Goal: Transaction & Acquisition: Purchase product/service

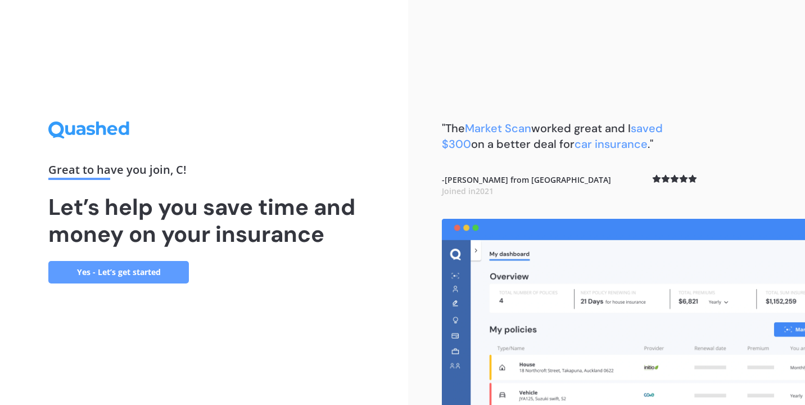
click at [130, 269] on link "Yes - Let’s get started" at bounding box center [118, 272] width 141 height 22
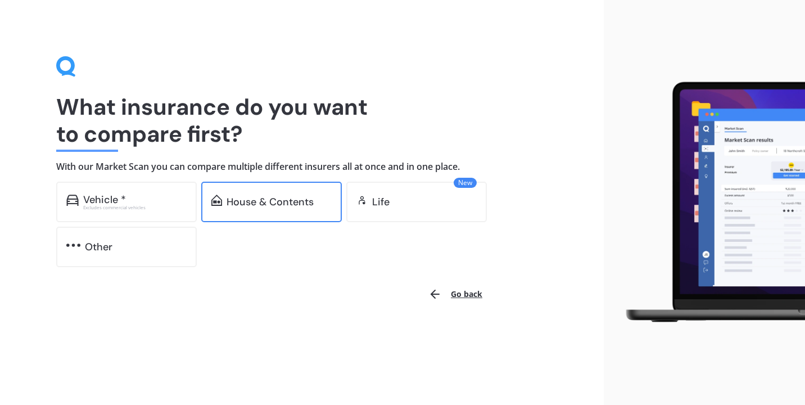
click at [252, 200] on div "House & Contents" at bounding box center [270, 201] width 87 height 11
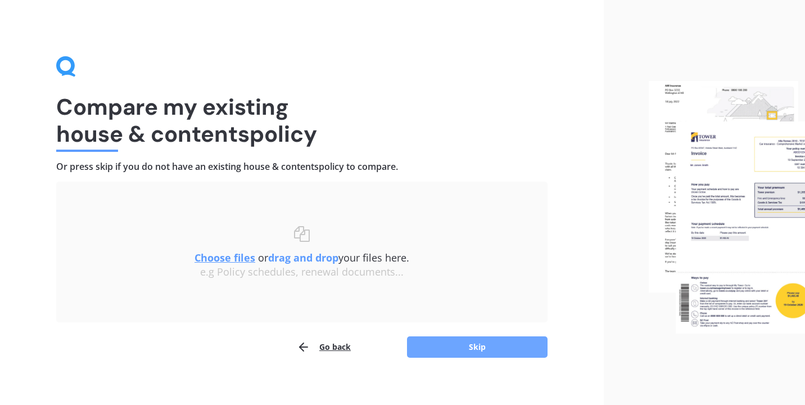
click at [444, 343] on button "Skip" at bounding box center [477, 346] width 141 height 21
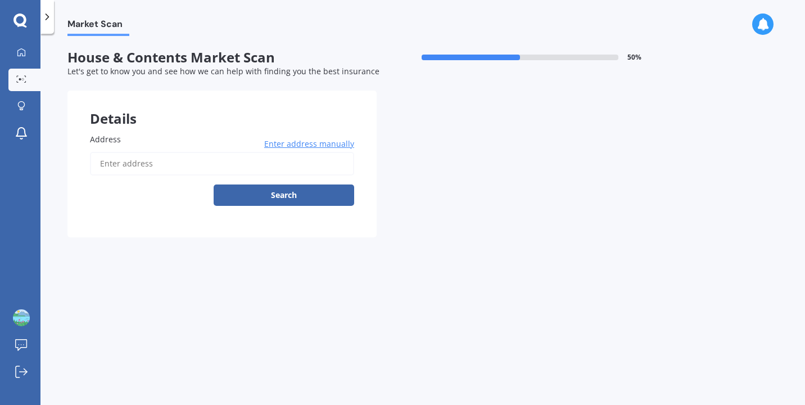
click at [224, 160] on input "Address" at bounding box center [222, 164] width 264 height 24
type input "[STREET_ADDRESS][PERSON_NAME]"
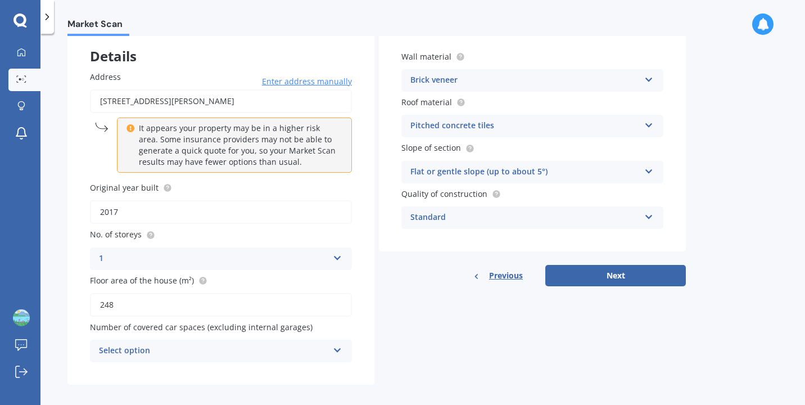
scroll to position [73, 0]
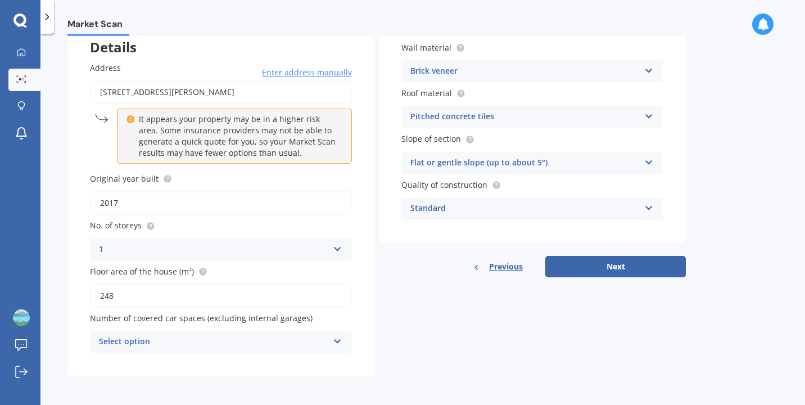
click at [337, 338] on icon at bounding box center [338, 339] width 10 height 8
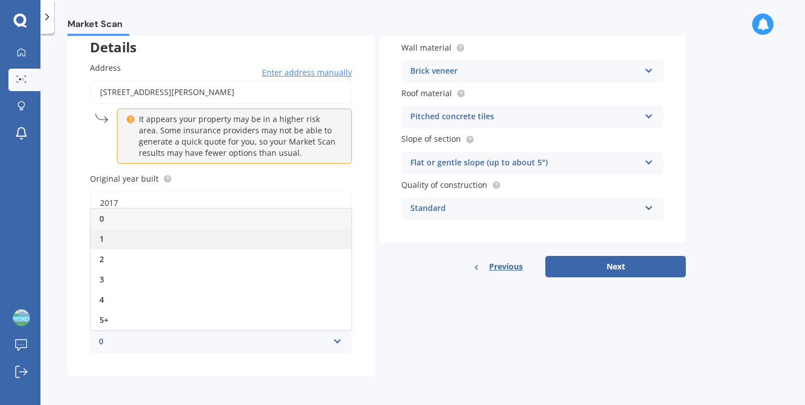
click at [233, 243] on div "1" at bounding box center [221, 239] width 261 height 20
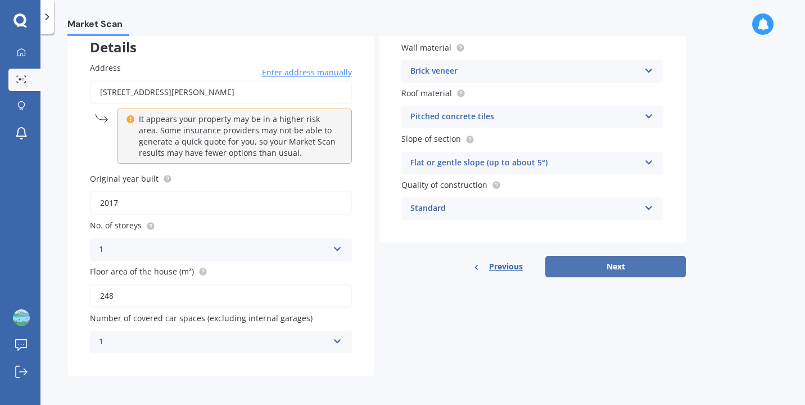
click at [599, 264] on button "Next" at bounding box center [615, 266] width 141 height 21
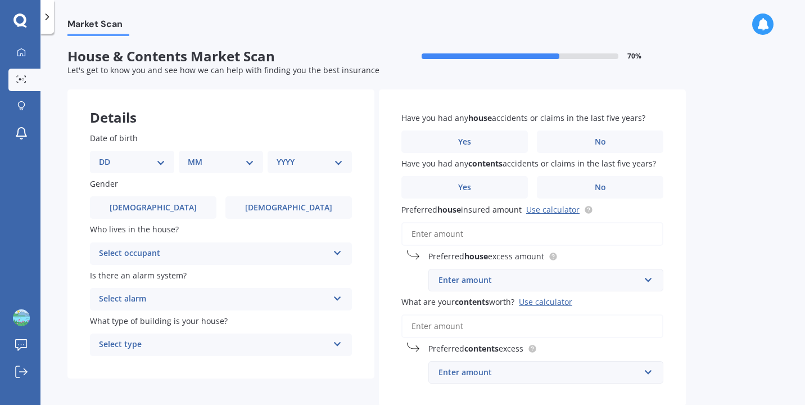
scroll to position [0, 0]
click at [161, 160] on select "DD 01 02 03 04 05 06 07 08 09 10 11 12 13 14 15 16 17 18 19 20 21 22 23 24 25 2…" at bounding box center [132, 163] width 66 height 12
select select "31"
click at [251, 167] on select "MM 01 02 03 04 05 06 07 08 09 10 11 12" at bounding box center [223, 163] width 62 height 12
select select "10"
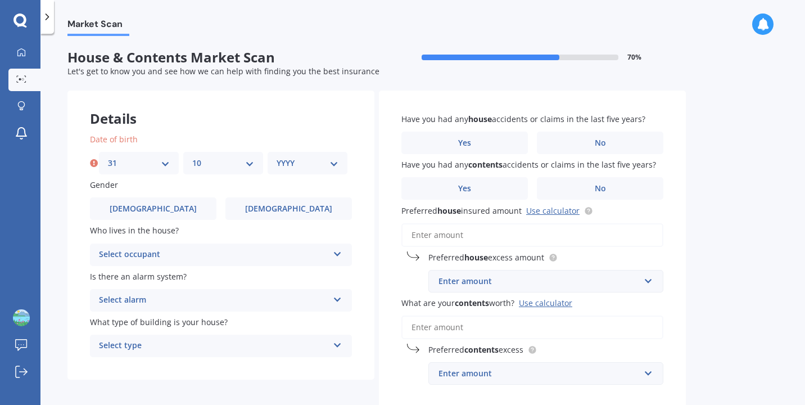
click at [335, 164] on select "YYYY 2009 2008 2007 2006 2005 2004 2003 2002 2001 2000 1999 1998 1997 1996 1995…" at bounding box center [308, 163] width 62 height 12
select select "1969"
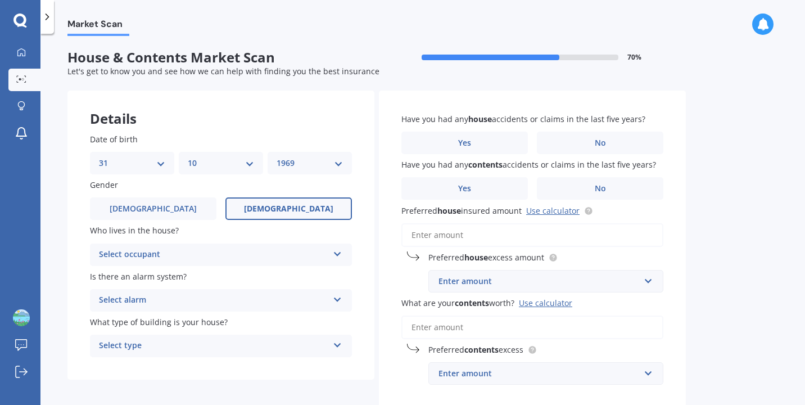
click at [278, 205] on span "[DEMOGRAPHIC_DATA]" at bounding box center [288, 209] width 89 height 10
click at [0, 0] on input "[DEMOGRAPHIC_DATA]" at bounding box center [0, 0] width 0 height 0
click at [314, 255] on div "Select occupant" at bounding box center [213, 254] width 229 height 13
click at [298, 278] on div "Owner" at bounding box center [221, 276] width 261 height 20
click at [307, 302] on div "Select alarm" at bounding box center [213, 299] width 229 height 13
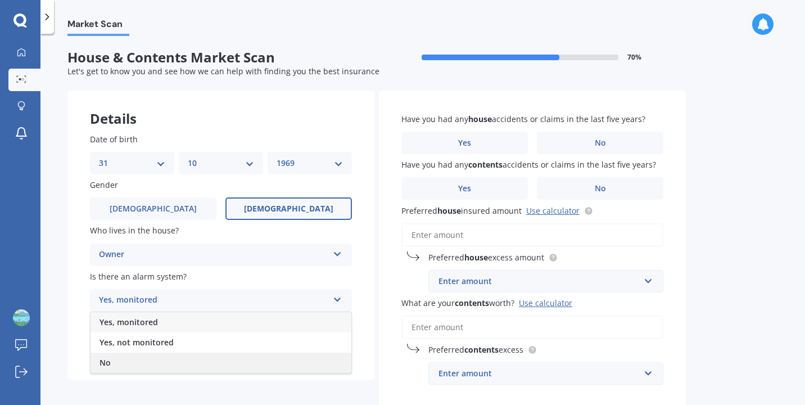
click at [286, 367] on div "No" at bounding box center [221, 362] width 261 height 20
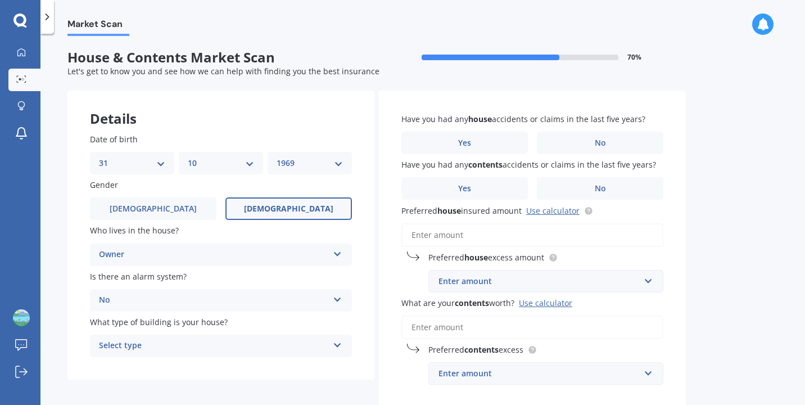
click at [296, 345] on div "Select type" at bounding box center [213, 345] width 229 height 13
click at [297, 282] on div "Freestanding" at bounding box center [221, 283] width 261 height 20
click at [579, 139] on label "No" at bounding box center [600, 143] width 126 height 22
click at [0, 0] on input "No" at bounding box center [0, 0] width 0 height 0
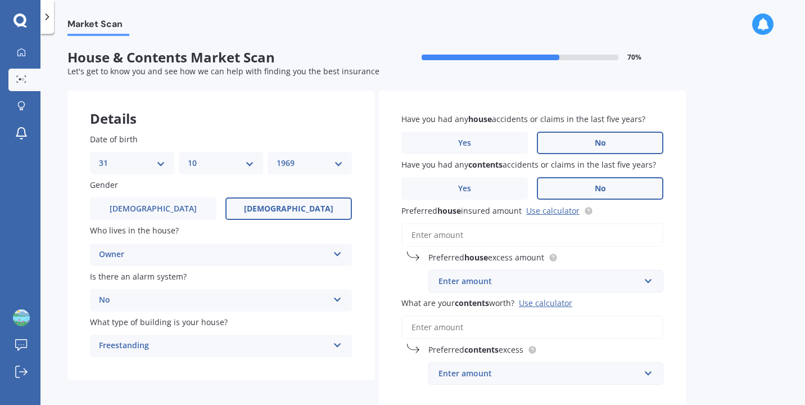
click at [587, 183] on label "No" at bounding box center [600, 188] width 126 height 22
click at [0, 0] on input "No" at bounding box center [0, 0] width 0 height 0
click at [514, 237] on input "Preferred house insured amount Use calculator" at bounding box center [532, 235] width 262 height 24
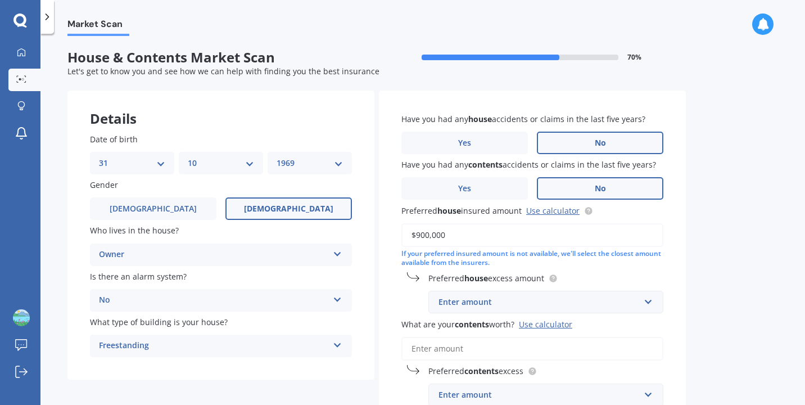
type input "$900,000"
click at [519, 301] on div "Enter amount" at bounding box center [539, 302] width 201 height 12
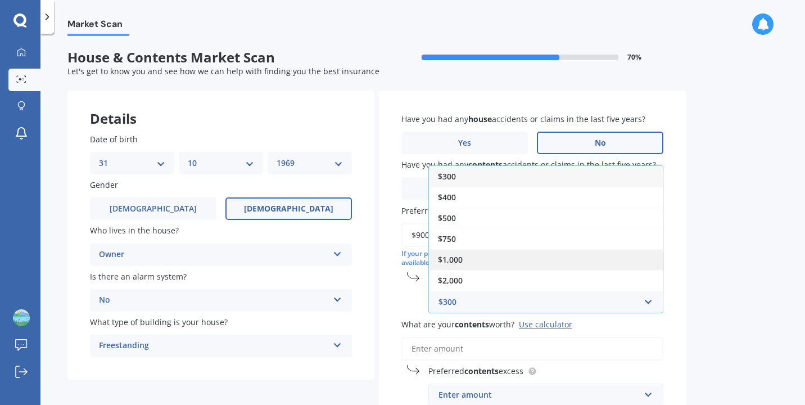
click at [490, 256] on div "$1,000" at bounding box center [546, 259] width 234 height 21
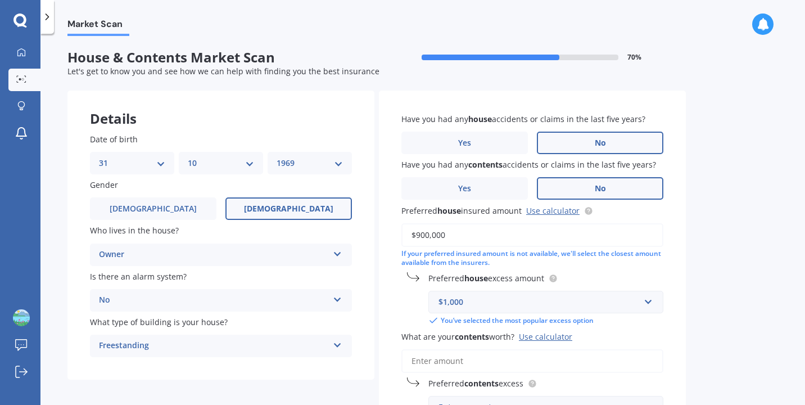
click at [485, 361] on input "What are your contents worth? Use calculator" at bounding box center [532, 361] width 262 height 24
click at [534, 336] on div "Use calculator" at bounding box center [545, 336] width 53 height 11
click at [534, 349] on input "What are your contents worth? Use calculator" at bounding box center [532, 361] width 262 height 24
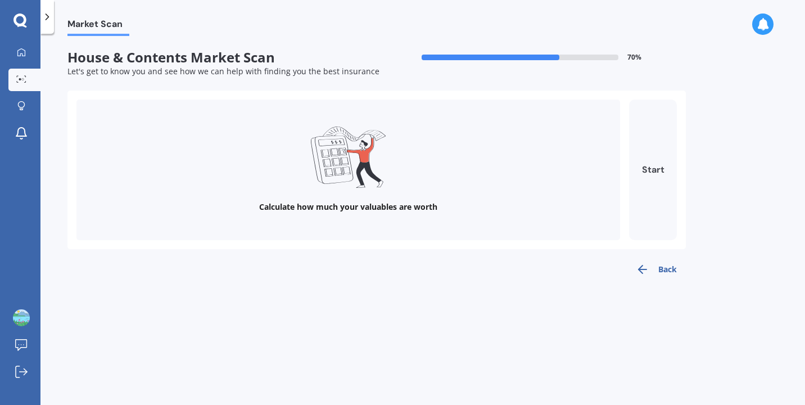
click at [653, 166] on button "Start" at bounding box center [653, 170] width 48 height 141
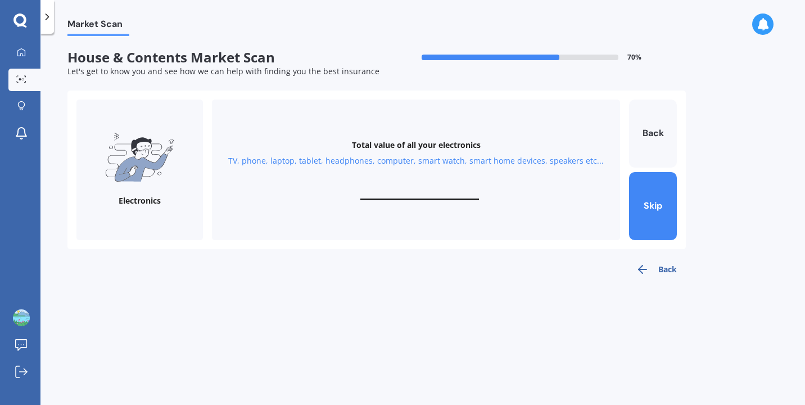
click at [413, 184] on div "Total value of all your electronics TV, phone, laptop, tablet, headphones, comp…" at bounding box center [416, 170] width 408 height 141
click at [398, 190] on input "text" at bounding box center [419, 194] width 119 height 11
type input "$4,000"
click at [649, 206] on button "Next" at bounding box center [653, 206] width 48 height 68
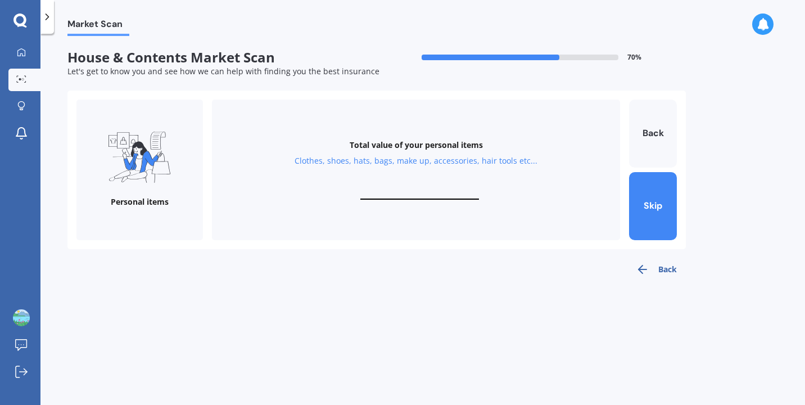
click at [400, 188] on div "Total value of your personal items Clothes, shoes, hats, bags, make up, accesso…" at bounding box center [416, 170] width 408 height 141
click at [419, 197] on input "text" at bounding box center [419, 194] width 119 height 11
type input "$7,000"
click at [647, 209] on button "Next" at bounding box center [653, 206] width 48 height 68
click at [401, 192] on input "text" at bounding box center [419, 194] width 119 height 11
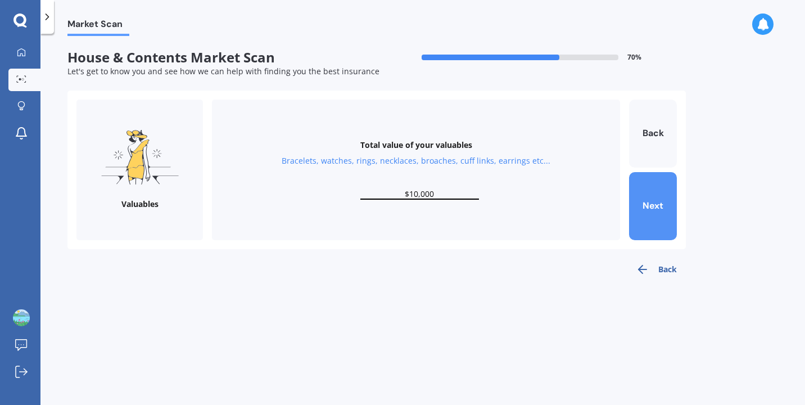
type input "$10,000"
click at [647, 209] on button "Next" at bounding box center [653, 206] width 48 height 68
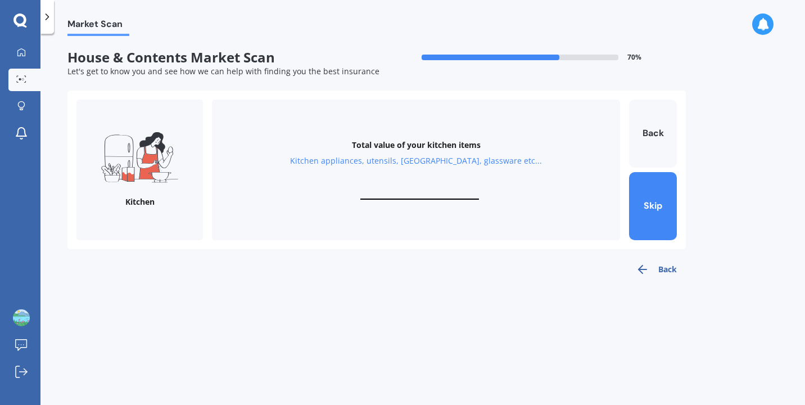
click at [401, 184] on div "Total value of your kitchen items Kitchen appliances, utensils, china, glasswar…" at bounding box center [416, 170] width 408 height 141
click at [404, 190] on input "text" at bounding box center [419, 194] width 119 height 11
type input "$10,000"
click at [647, 210] on button "Next" at bounding box center [653, 206] width 48 height 68
click at [426, 188] on div "Total value of your furniture In your bedrooms, lounge, dining, bathroom, gamin…" at bounding box center [416, 170] width 408 height 141
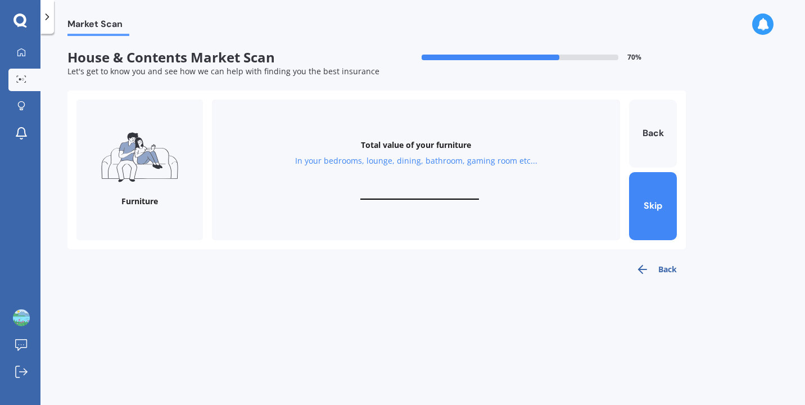
click at [426, 196] on input "text" at bounding box center [419, 194] width 119 height 11
type input "$14,000"
click at [644, 211] on button "Next" at bounding box center [653, 206] width 48 height 68
click at [439, 184] on div "Total value of your whiteware Washing machine, dryer, dehumidifier, stove, frid…" at bounding box center [416, 170] width 408 height 141
click at [431, 193] on input "text" at bounding box center [419, 194] width 119 height 11
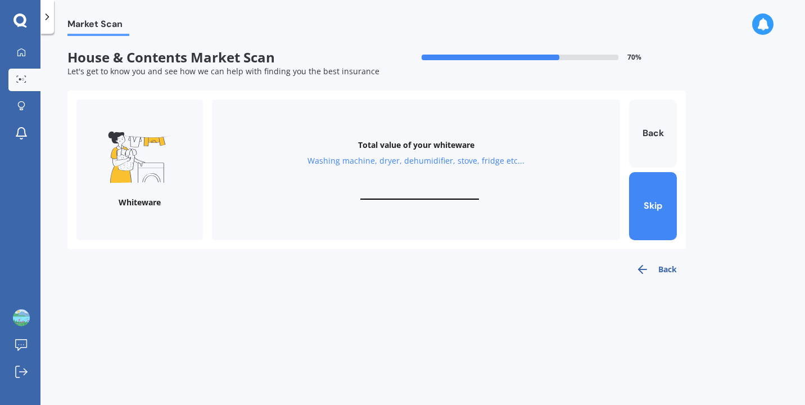
click at [431, 193] on input "text" at bounding box center [419, 194] width 119 height 11
type input "$5"
type input "$6,000"
click at [646, 210] on button "Next" at bounding box center [653, 206] width 48 height 68
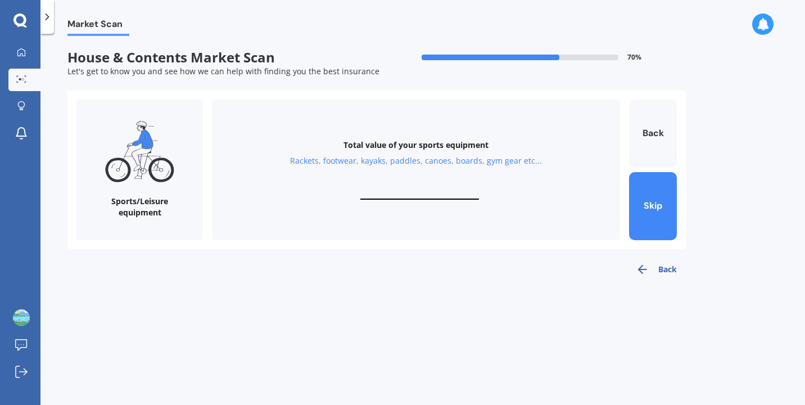
click at [414, 192] on input "text" at bounding box center [419, 194] width 119 height 11
type input "$1"
type input "$15,000"
click at [653, 211] on button "Next" at bounding box center [653, 206] width 48 height 68
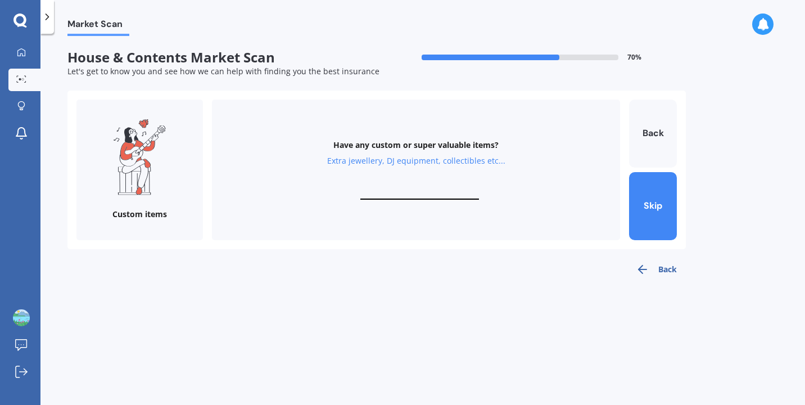
click at [422, 190] on input "text" at bounding box center [419, 194] width 119 height 11
type input "$2,000"
click at [656, 209] on button "Finish" at bounding box center [653, 206] width 48 height 68
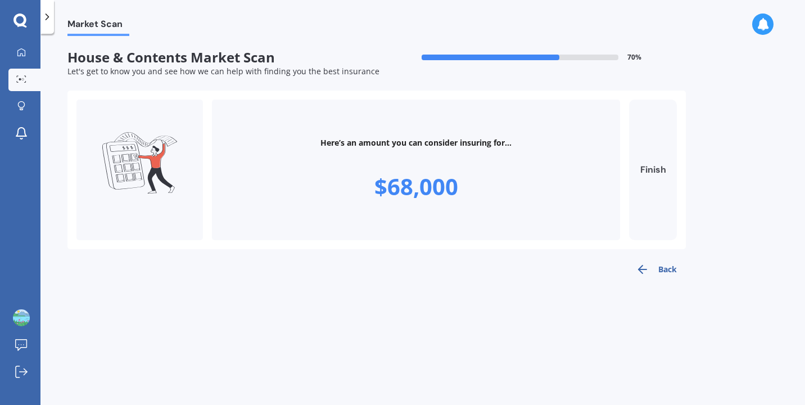
click at [649, 179] on button "Finish" at bounding box center [653, 170] width 48 height 141
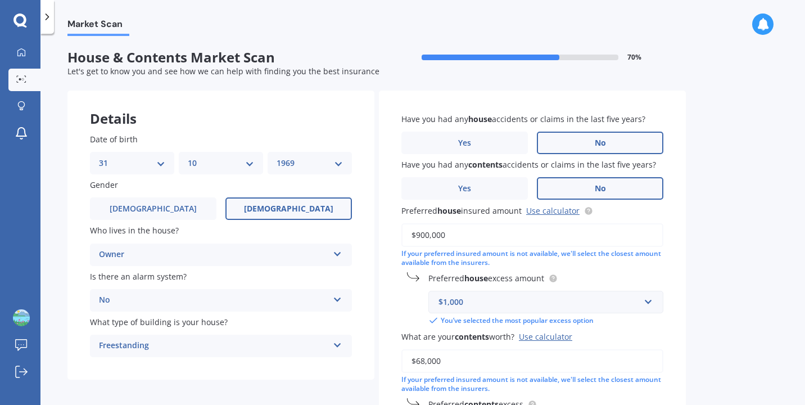
click at [440, 361] on input "$68,000" at bounding box center [532, 361] width 262 height 24
drag, startPoint x: 444, startPoint y: 361, endPoint x: 417, endPoint y: 363, distance: 27.0
click at [417, 363] on input "$68,000" at bounding box center [532, 361] width 262 height 24
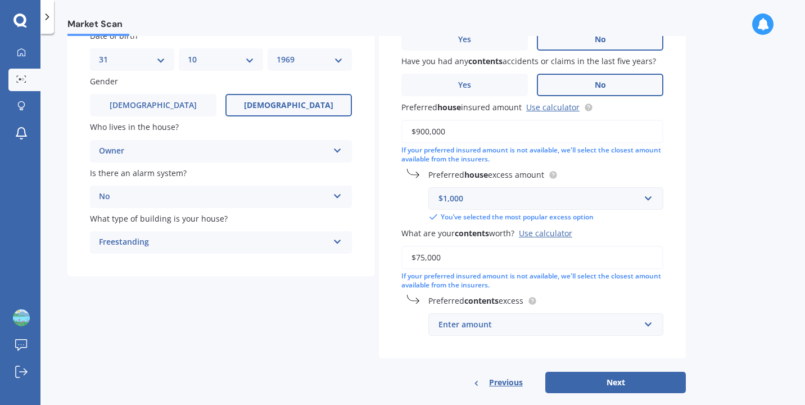
scroll to position [109, 0]
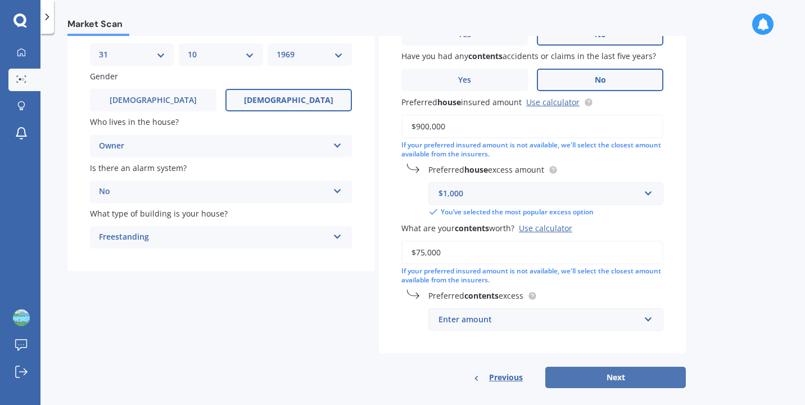
type input "$75,000"
click at [605, 379] on button "Next" at bounding box center [615, 377] width 141 height 21
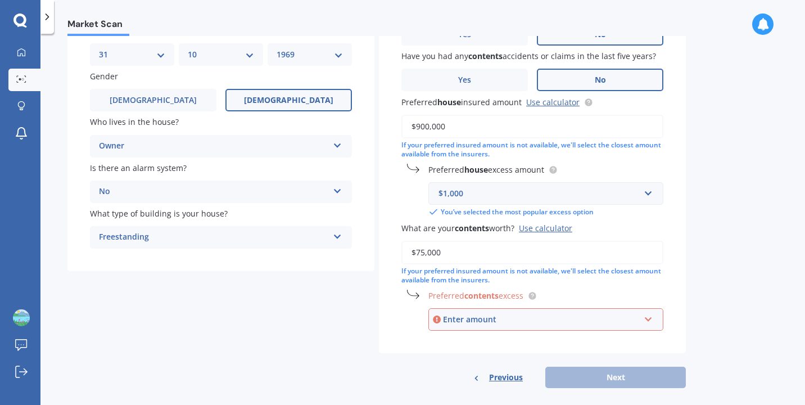
click at [543, 320] on div "Enter amount" at bounding box center [541, 319] width 197 height 12
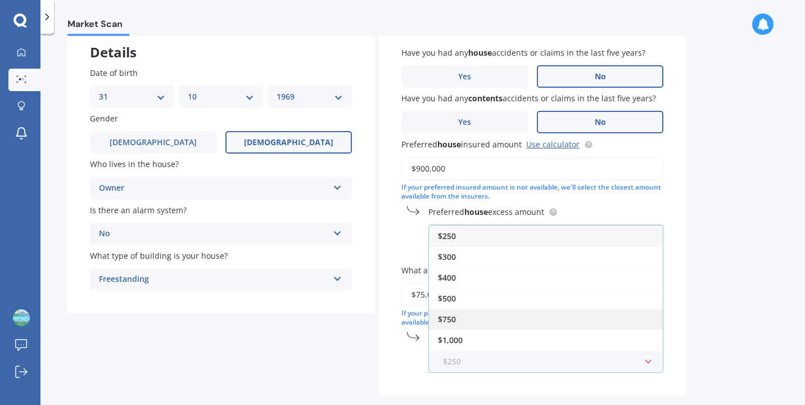
scroll to position [67, 0]
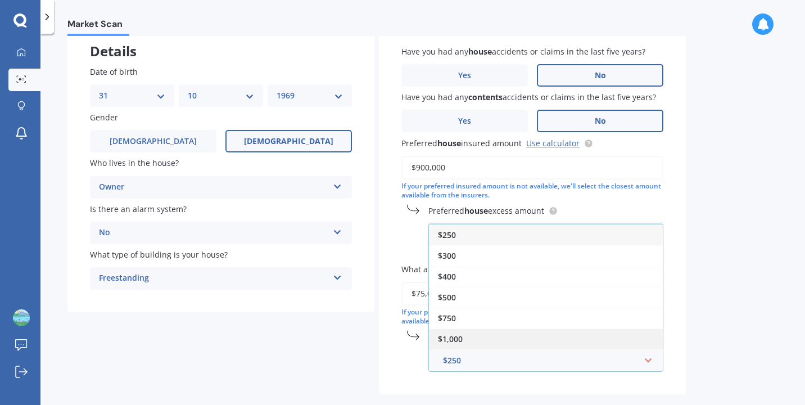
click at [508, 337] on div "$1,000" at bounding box center [546, 338] width 234 height 21
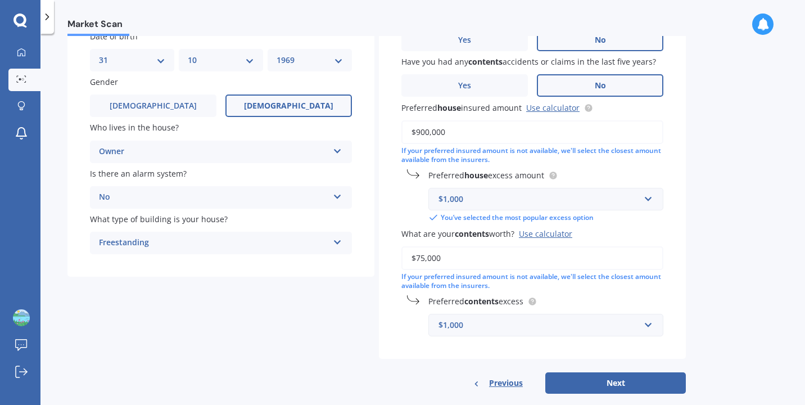
scroll to position [123, 0]
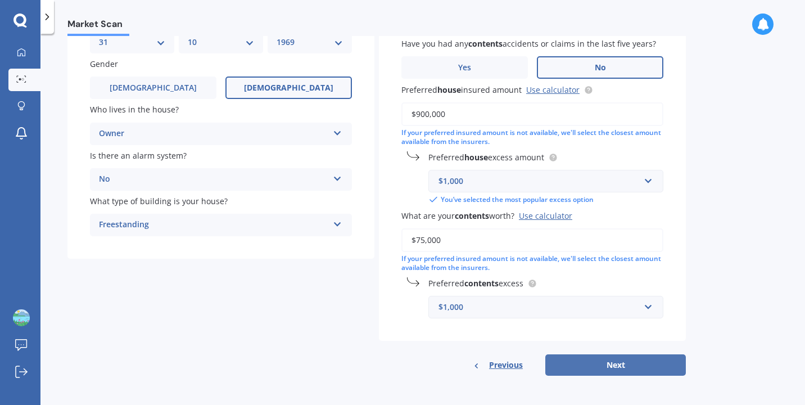
click at [616, 363] on button "Next" at bounding box center [615, 364] width 141 height 21
select select "31"
select select "10"
select select "1969"
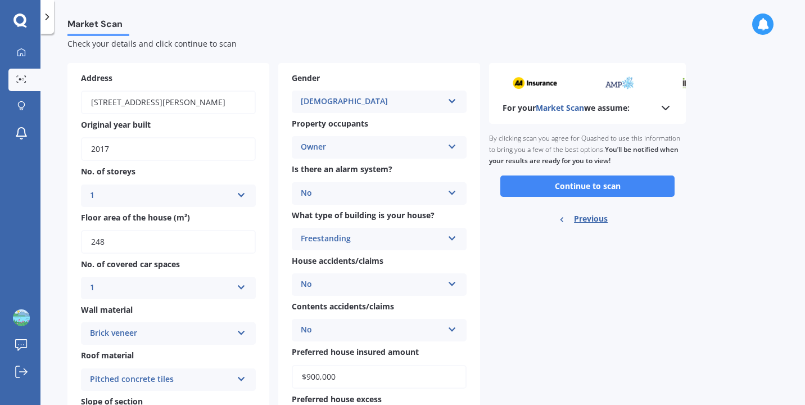
scroll to position [0, 0]
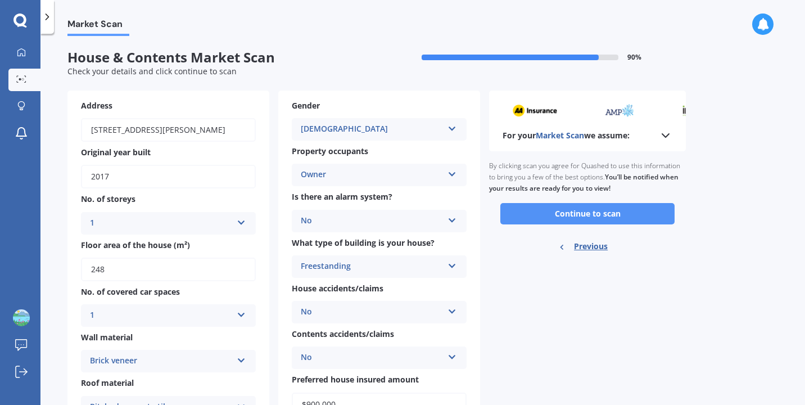
click at [582, 215] on button "Continue to scan" at bounding box center [587, 213] width 174 height 21
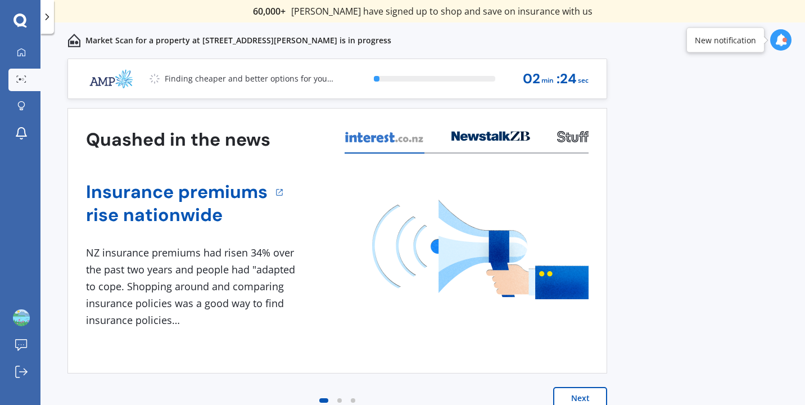
scroll to position [2, 0]
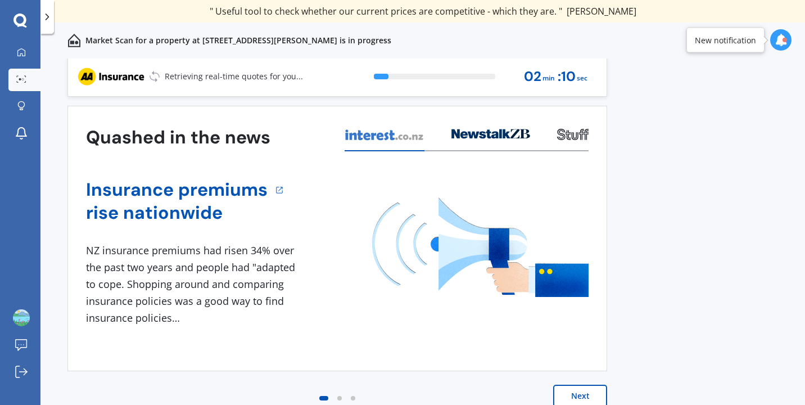
click at [577, 395] on button "Next" at bounding box center [580, 396] width 54 height 22
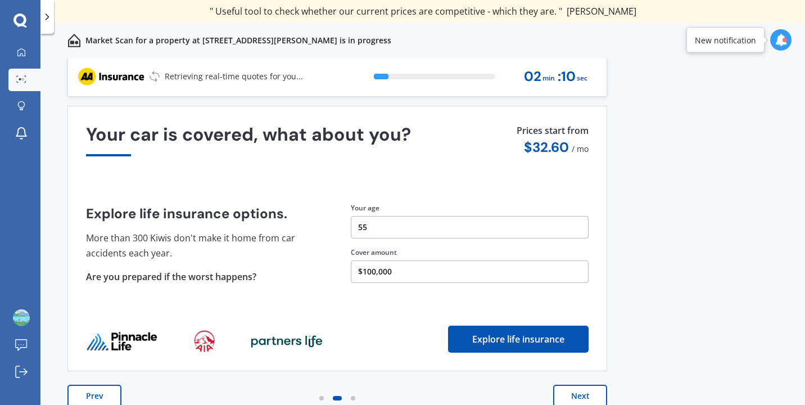
scroll to position [0, 0]
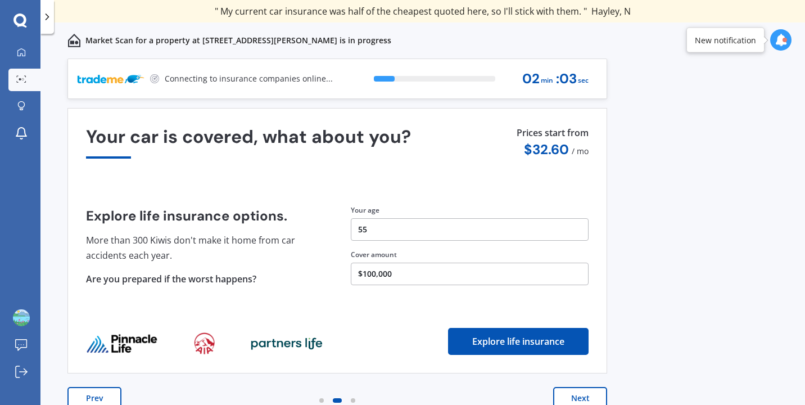
click at [568, 399] on button "Next" at bounding box center [580, 398] width 54 height 22
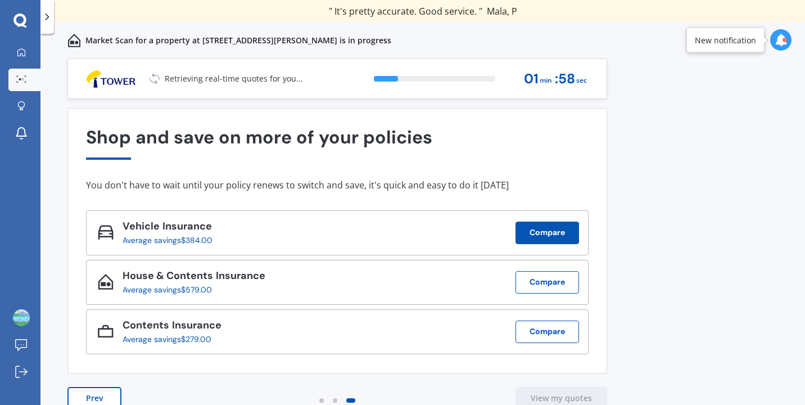
click at [540, 231] on button "Compare" at bounding box center [548, 233] width 64 height 22
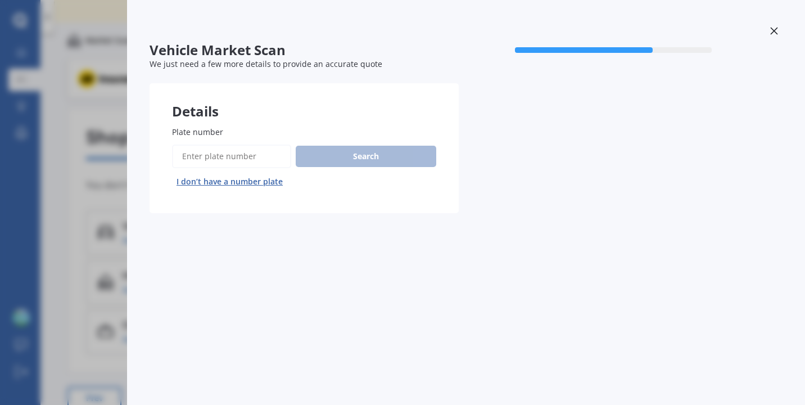
click at [253, 155] on input "Plate number" at bounding box center [231, 156] width 119 height 24
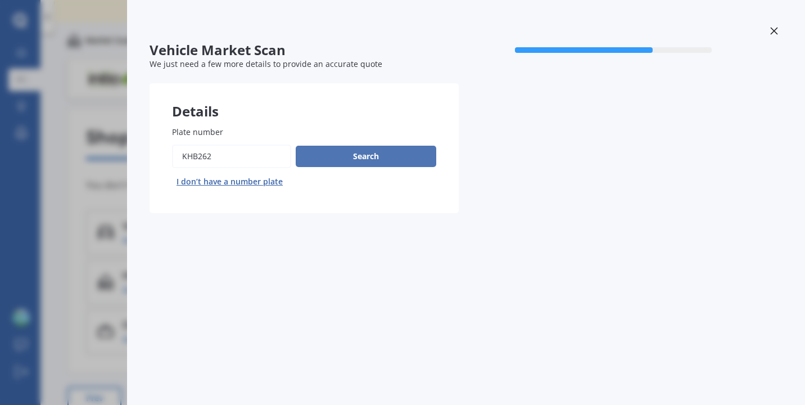
type input "khb262"
click at [338, 154] on button "Search" at bounding box center [366, 156] width 141 height 21
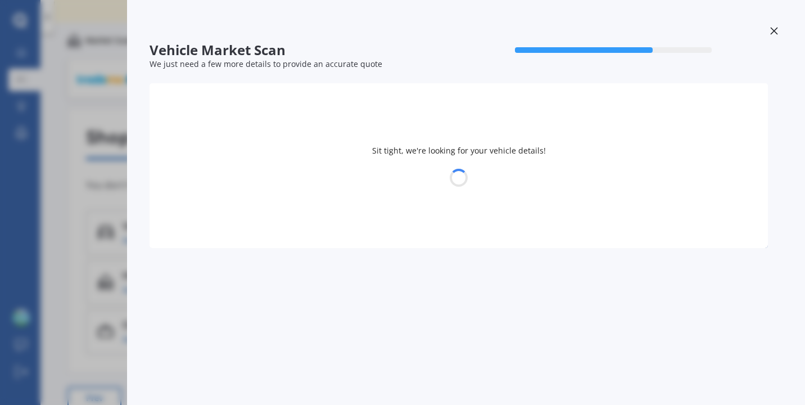
select select "HYUNDAI"
select select "[GEOGRAPHIC_DATA]"
select select "31"
select select "10"
select select "1969"
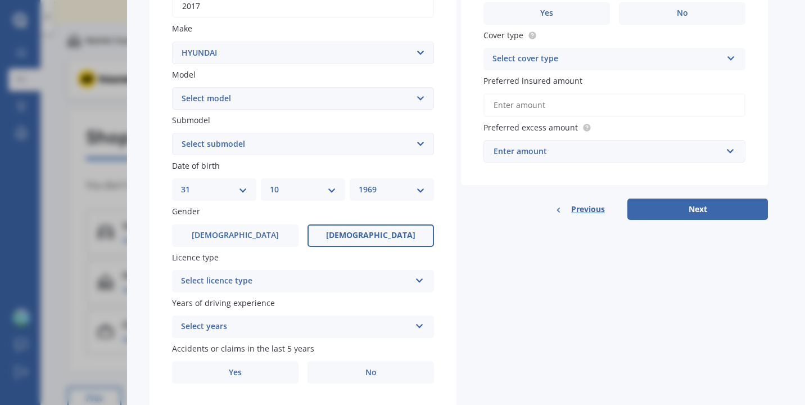
scroll to position [223, 0]
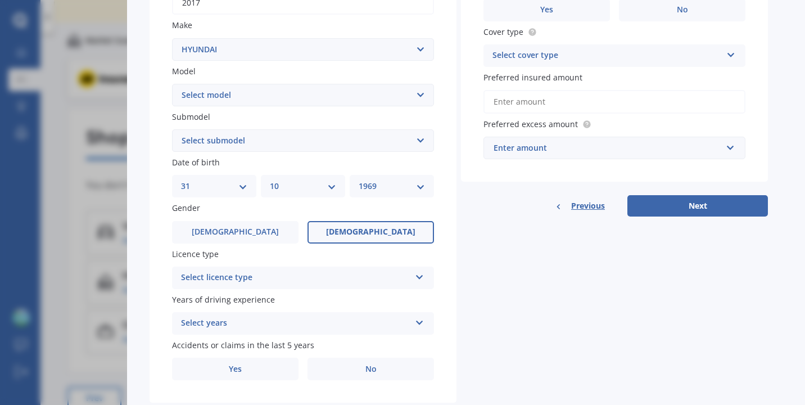
click at [350, 323] on div "Select years" at bounding box center [295, 323] width 229 height 13
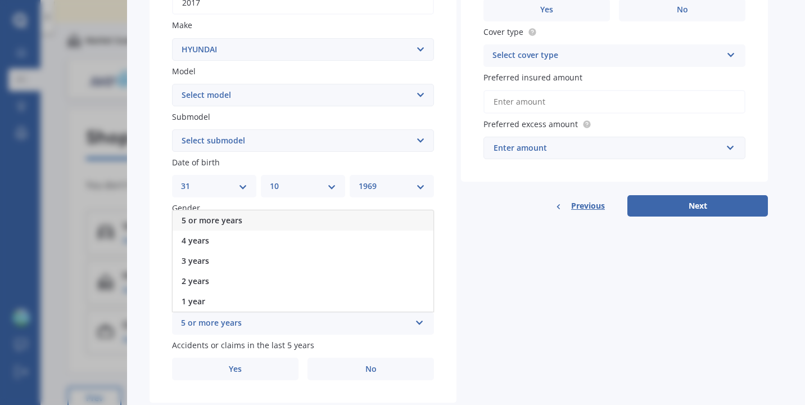
click at [326, 222] on div "5 or more years" at bounding box center [303, 220] width 261 height 20
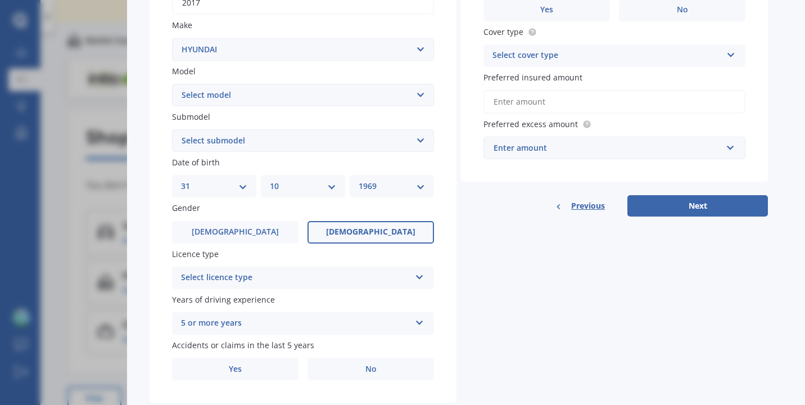
click at [321, 281] on div "Select licence type" at bounding box center [295, 277] width 229 height 13
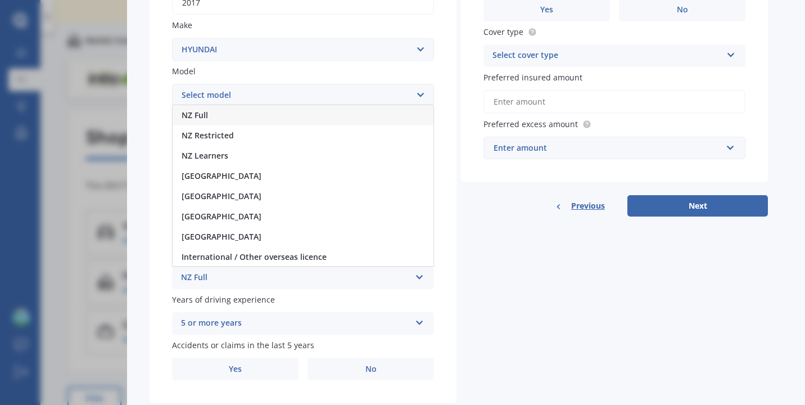
click at [287, 117] on div "NZ Full" at bounding box center [303, 115] width 261 height 20
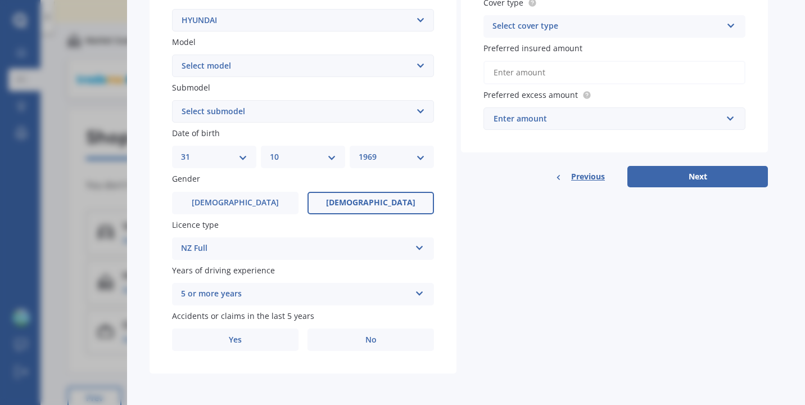
scroll to position [255, 0]
click at [364, 340] on label "No" at bounding box center [371, 339] width 126 height 22
click at [0, 0] on input "No" at bounding box center [0, 0] width 0 height 0
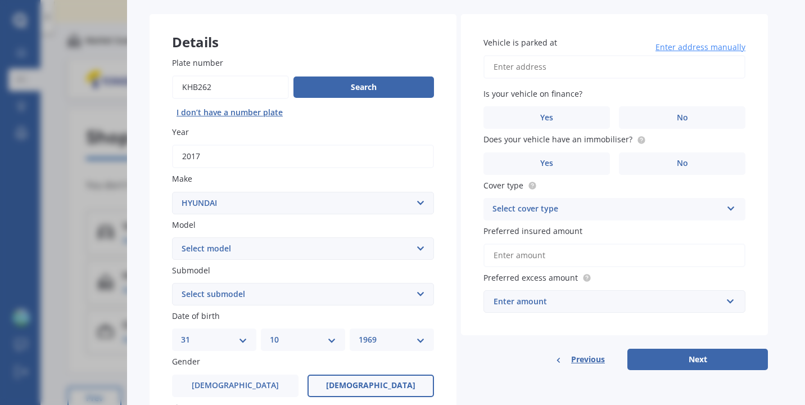
scroll to position [41, 0]
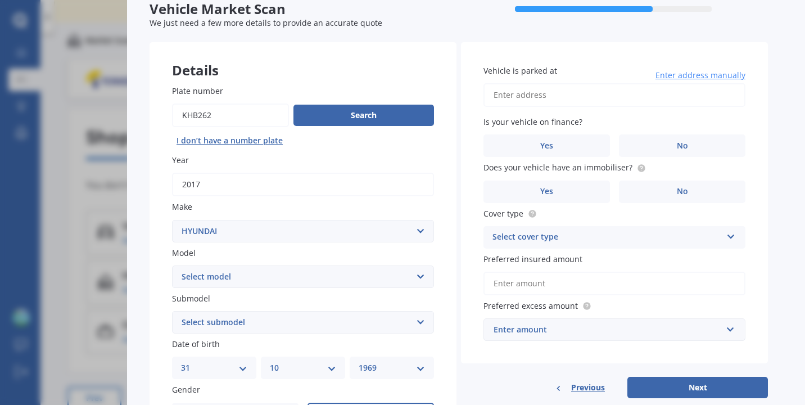
click at [553, 92] on input "Vehicle is parked at" at bounding box center [614, 95] width 262 height 24
type input "53 [PERSON_NAME] Drive WitherleaBlenheim 7201"
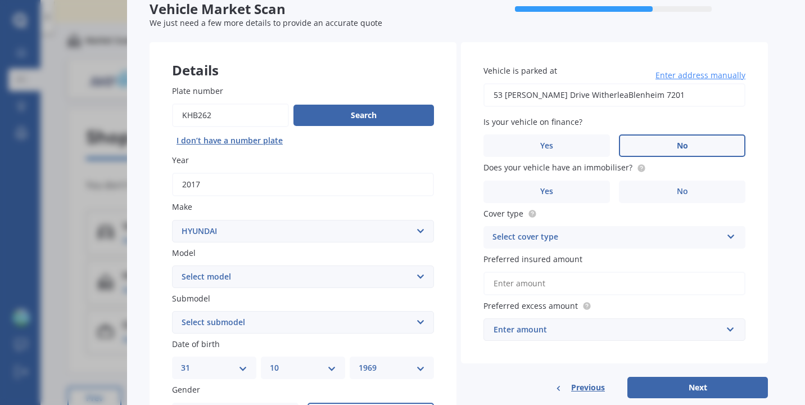
click at [661, 147] on label "No" at bounding box center [682, 145] width 126 height 22
click at [0, 0] on input "No" at bounding box center [0, 0] width 0 height 0
click at [659, 193] on label "No" at bounding box center [682, 191] width 126 height 22
click at [0, 0] on input "No" at bounding box center [0, 0] width 0 height 0
click at [612, 239] on div "Select cover type" at bounding box center [606, 236] width 229 height 13
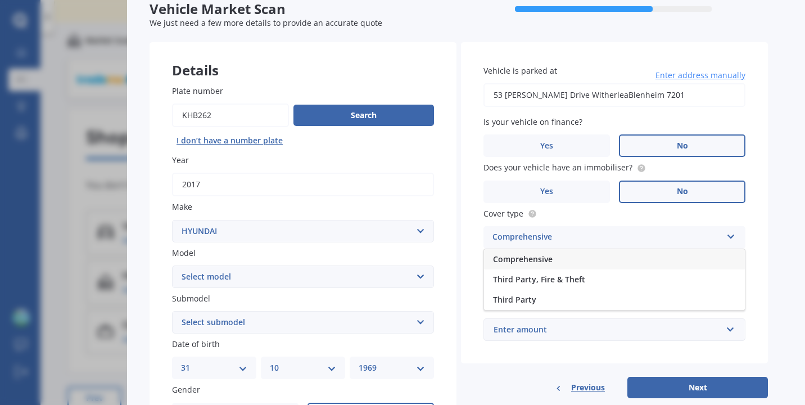
click at [593, 259] on div "Comprehensive" at bounding box center [614, 259] width 261 height 20
click at [579, 281] on input "Preferred insured amount" at bounding box center [614, 284] width 262 height 24
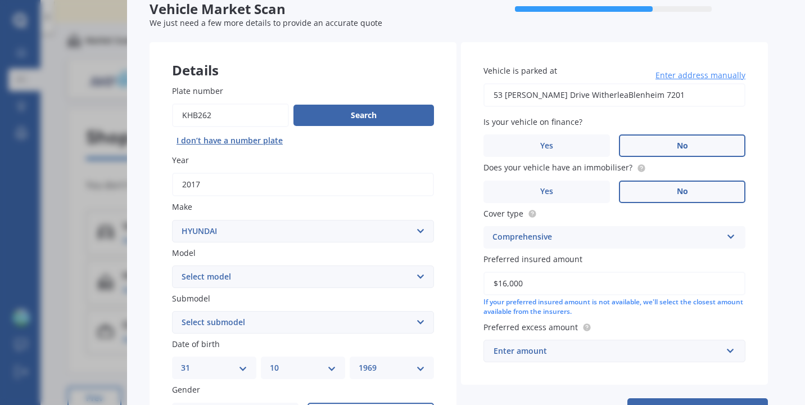
type input "$16,000"
click at [568, 352] on div "Enter amount" at bounding box center [608, 351] width 228 height 12
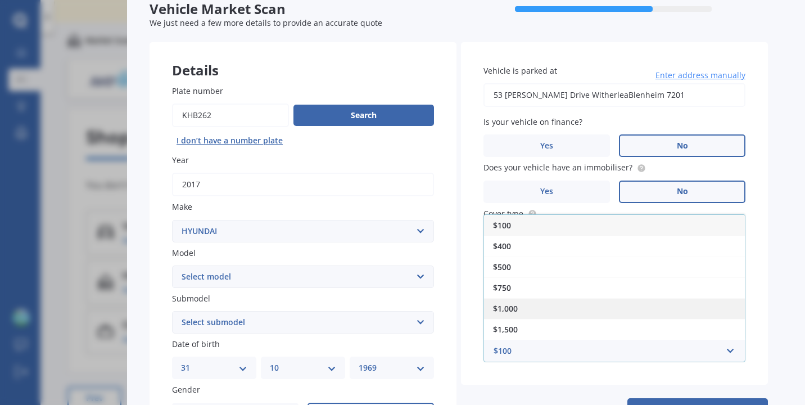
click at [547, 309] on div "$1,000" at bounding box center [614, 308] width 261 height 21
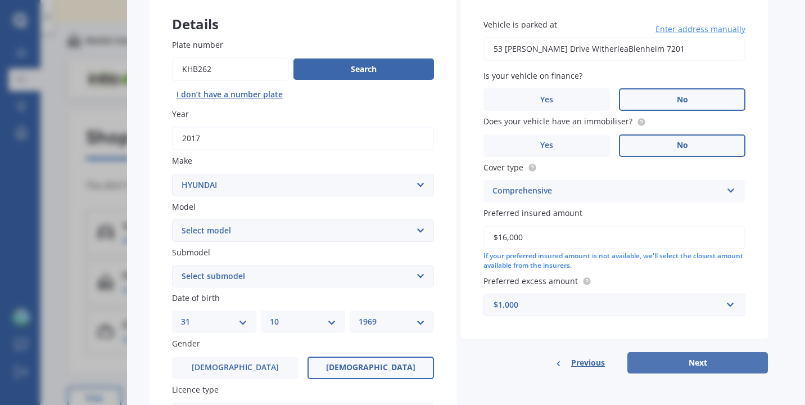
scroll to position [129, 0]
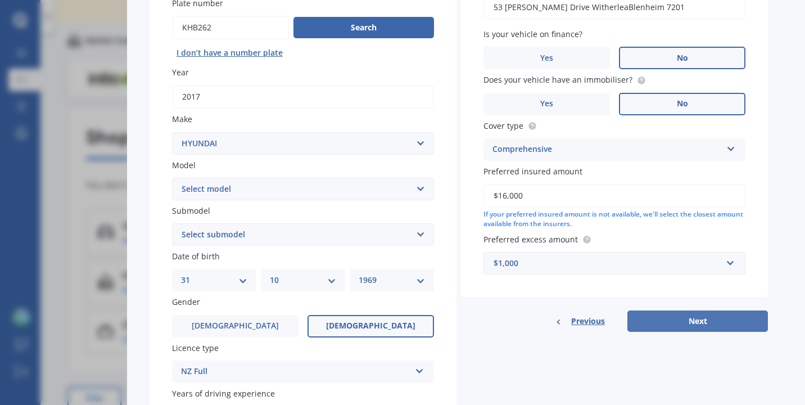
click at [680, 320] on button "Next" at bounding box center [697, 320] width 141 height 21
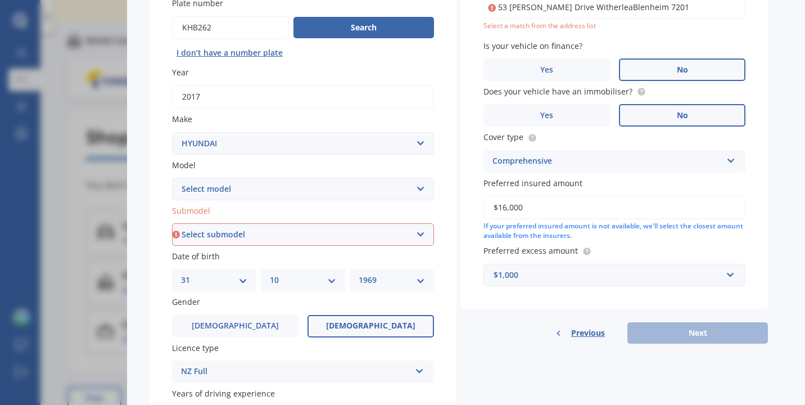
click at [359, 242] on select "Select submodel 1.6 Turbo Elite 2.0 4WD CRDi Turbo Diesel A4 2.0 4WD Petrol A4 …" at bounding box center [303, 234] width 262 height 22
select select "2.0 CITY 2WD PETROL"
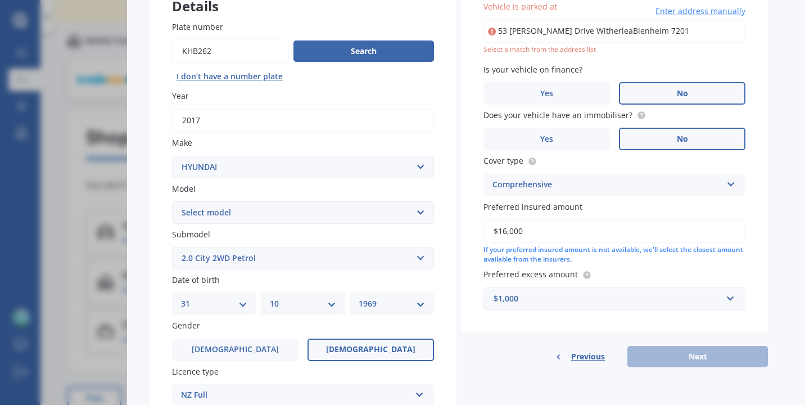
click at [524, 27] on input "53 [PERSON_NAME] Drive WitherleaBlenheim 7201" at bounding box center [614, 31] width 262 height 24
click at [666, 87] on label "No" at bounding box center [682, 93] width 126 height 22
click at [0, 0] on input "No" at bounding box center [0, 0] width 0 height 0
click at [665, 126] on div "Does your vehicle have an immobiliser? Yes No" at bounding box center [614, 129] width 262 height 41
click at [541, 31] on input "53 [PERSON_NAME] Drive WitherleaBlenheim 7201" at bounding box center [614, 31] width 262 height 24
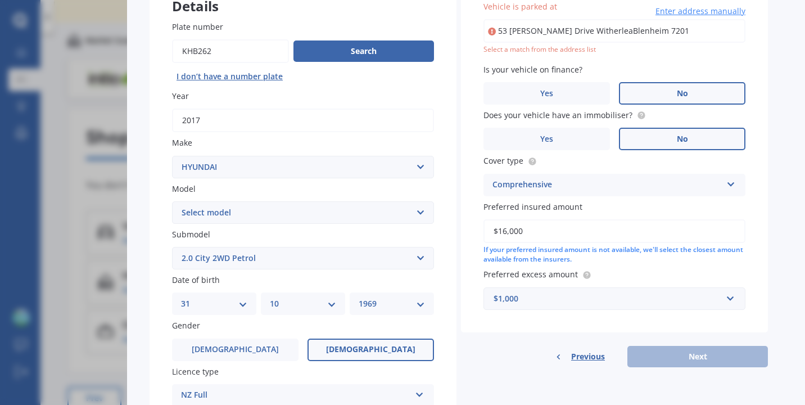
click at [587, 31] on input "53 [PERSON_NAME] Drive WitherleaBlenheim 7201" at bounding box center [614, 31] width 262 height 24
type input "[STREET_ADDRESS][PERSON_NAME]"
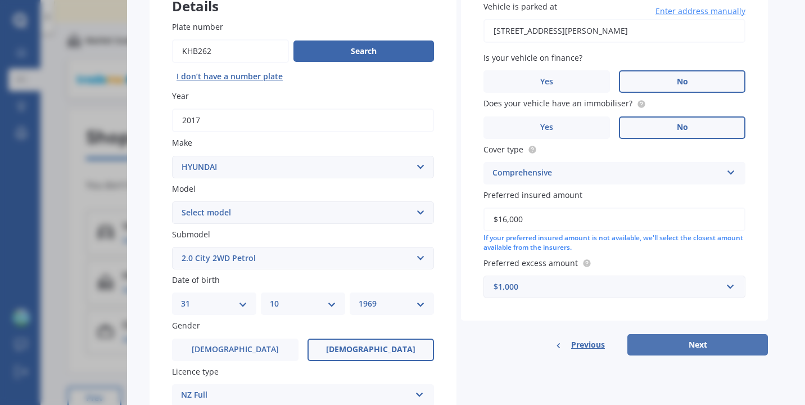
click at [671, 345] on button "Next" at bounding box center [697, 344] width 141 height 21
select select "31"
select select "10"
select select "1969"
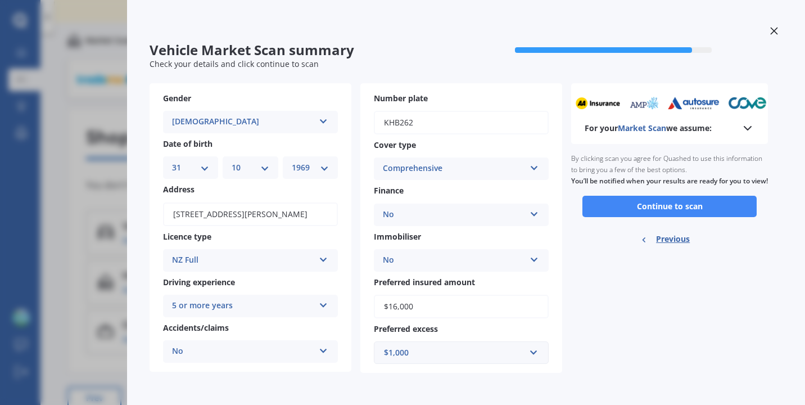
scroll to position [1, 0]
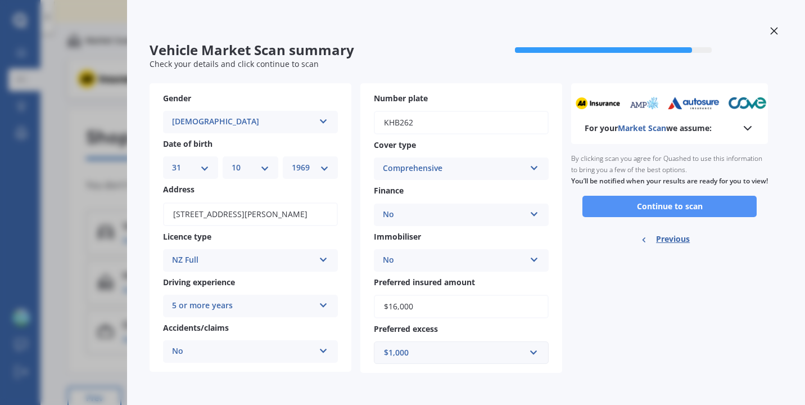
click at [662, 210] on button "Continue to scan" at bounding box center [669, 206] width 174 height 21
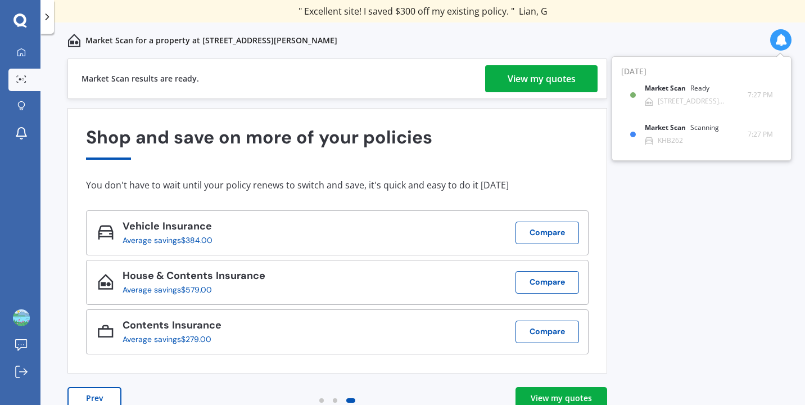
click at [559, 75] on div "View my quotes" at bounding box center [542, 78] width 68 height 27
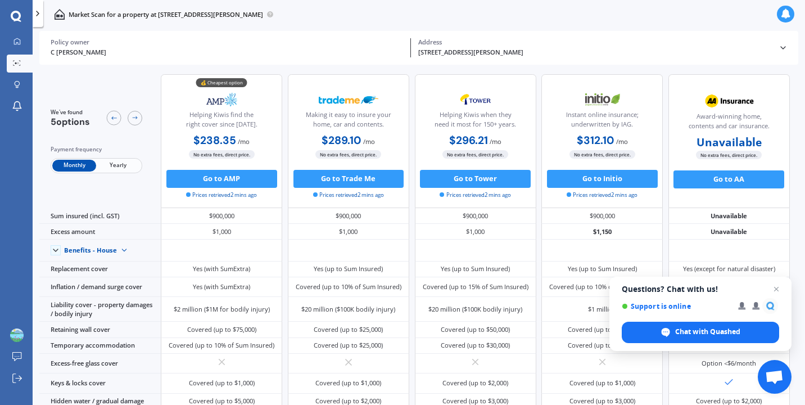
click at [114, 165] on span "Yearly" at bounding box center [118, 166] width 44 height 12
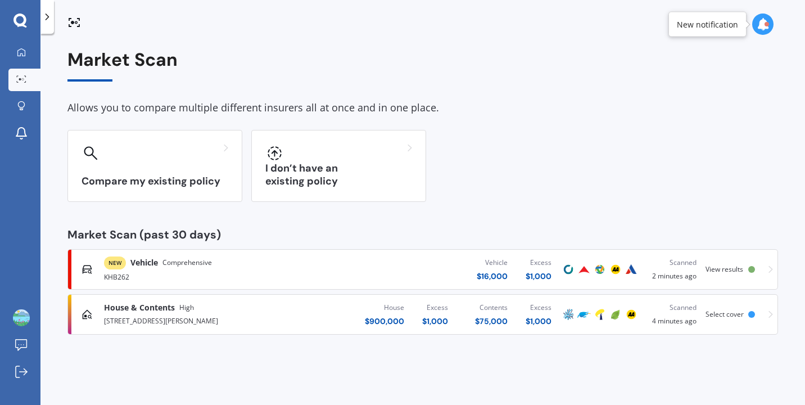
click at [722, 265] on span "View results" at bounding box center [725, 269] width 38 height 10
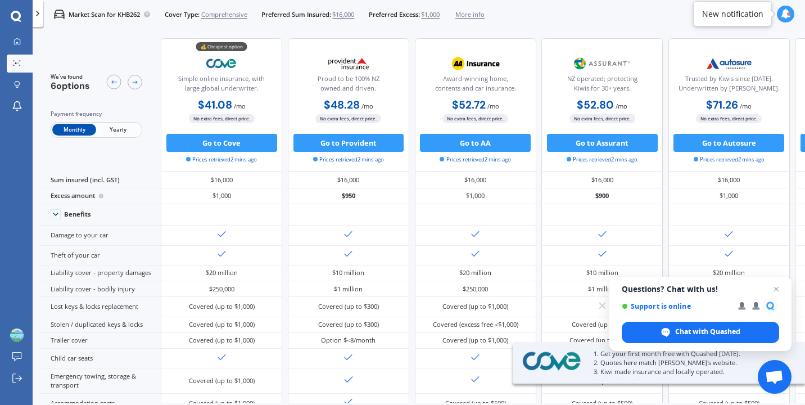
click at [114, 126] on span "Yearly" at bounding box center [118, 130] width 44 height 12
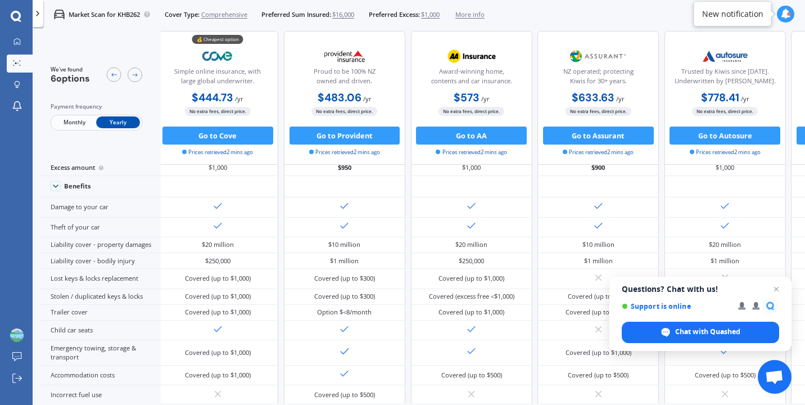
scroll to position [0, 4]
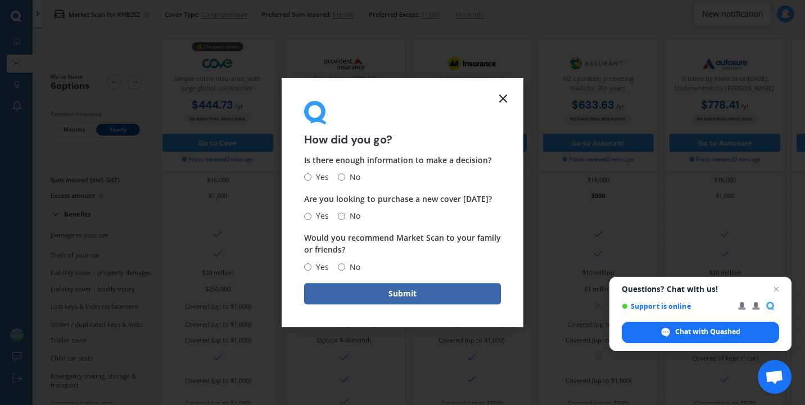
click at [503, 100] on icon at bounding box center [502, 98] width 13 height 13
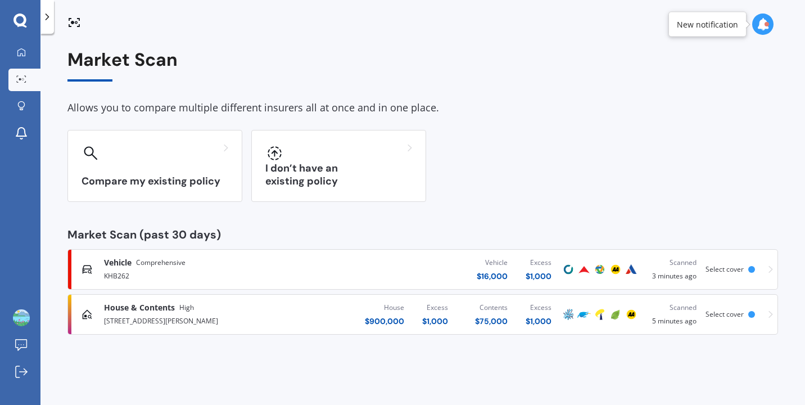
click at [766, 315] on div "House & Contents High [STREET_ADDRESS][PERSON_NAME] House $ 900,000 Excess $ 1,…" at bounding box center [423, 314] width 700 height 34
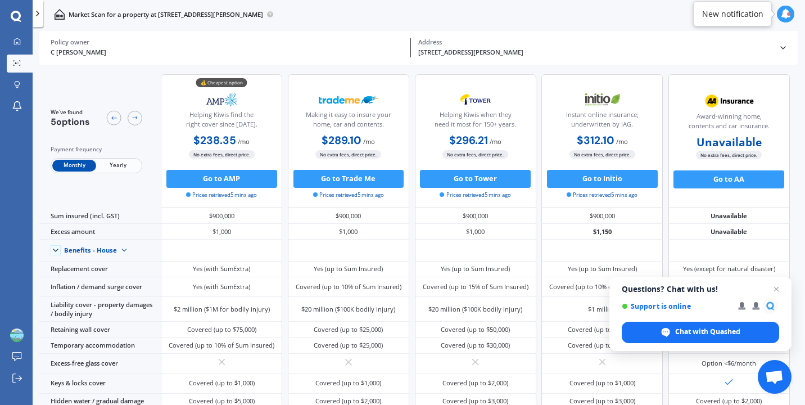
click at [124, 162] on span "Yearly" at bounding box center [118, 166] width 44 height 12
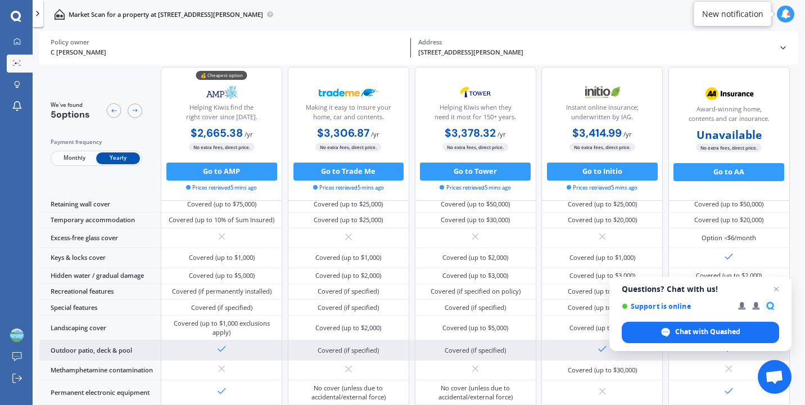
scroll to position [136, 0]
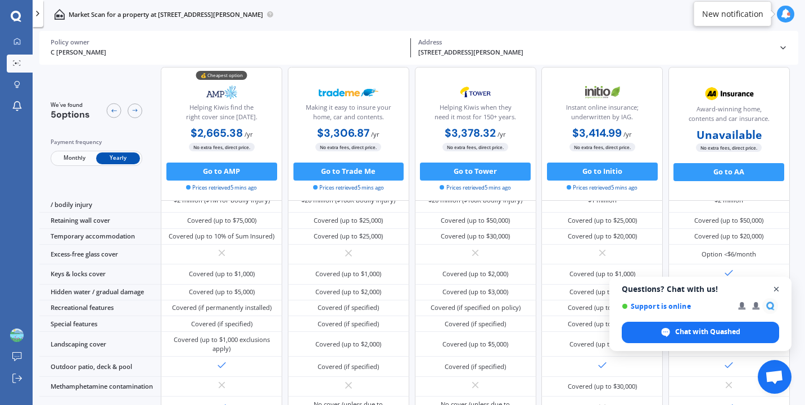
click at [778, 288] on span "Open chat" at bounding box center [777, 289] width 14 height 14
